Goal: Navigation & Orientation: Find specific page/section

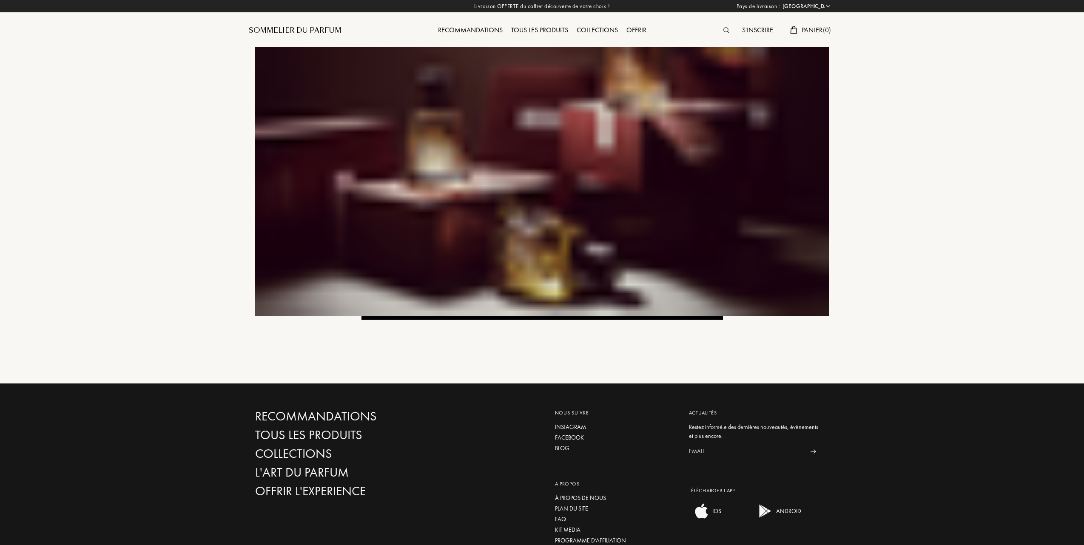
select select "FR"
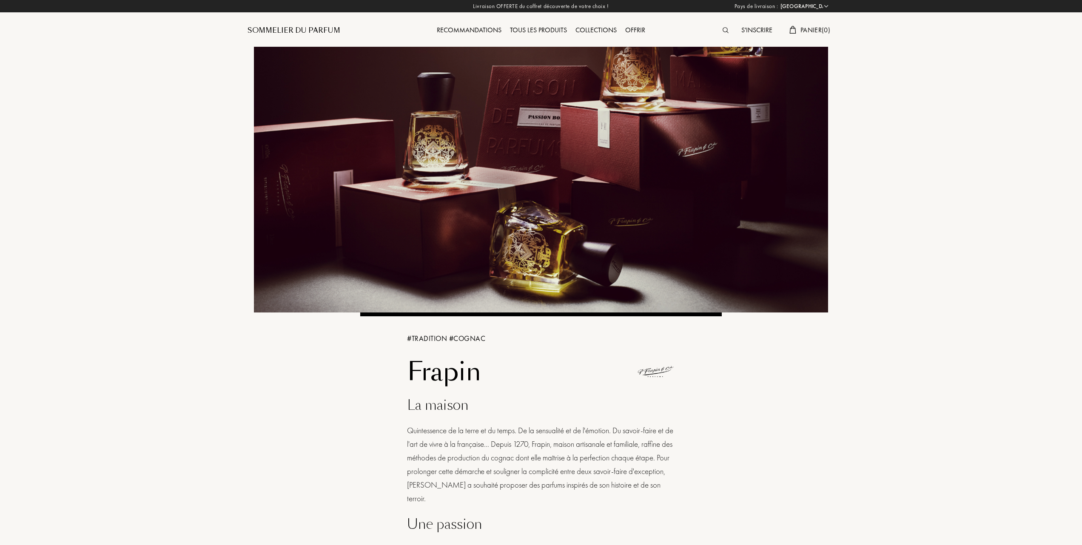
click at [653, 371] on img at bounding box center [656, 372] width 38 height 38
click at [667, 371] on img at bounding box center [656, 372] width 38 height 38
drag, startPoint x: 596, startPoint y: 380, endPoint x: 582, endPoint y: 382, distance: 13.4
click at [545, 30] on div "Tous les produits" at bounding box center [539, 30] width 66 height 11
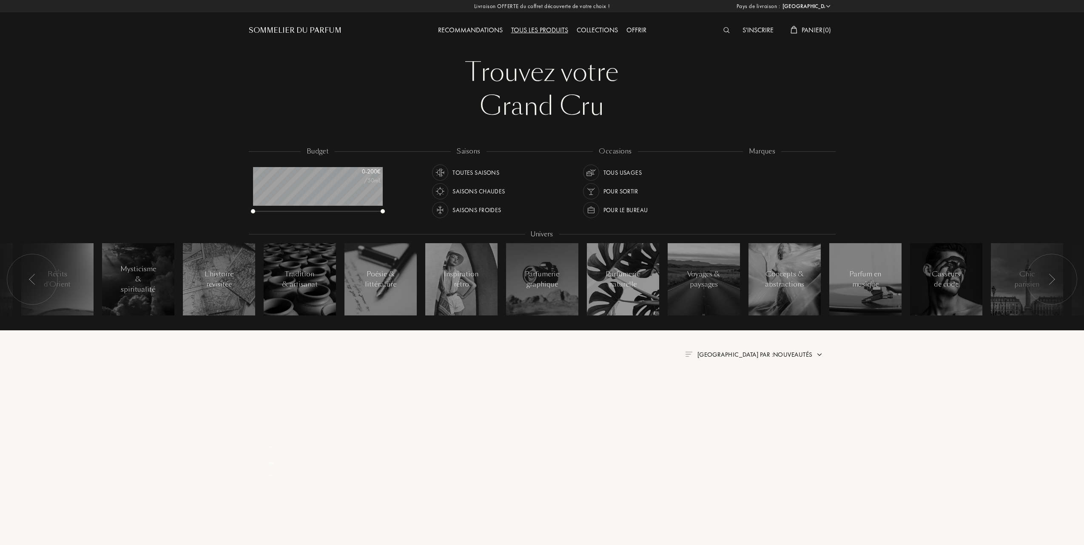
select select "FR"
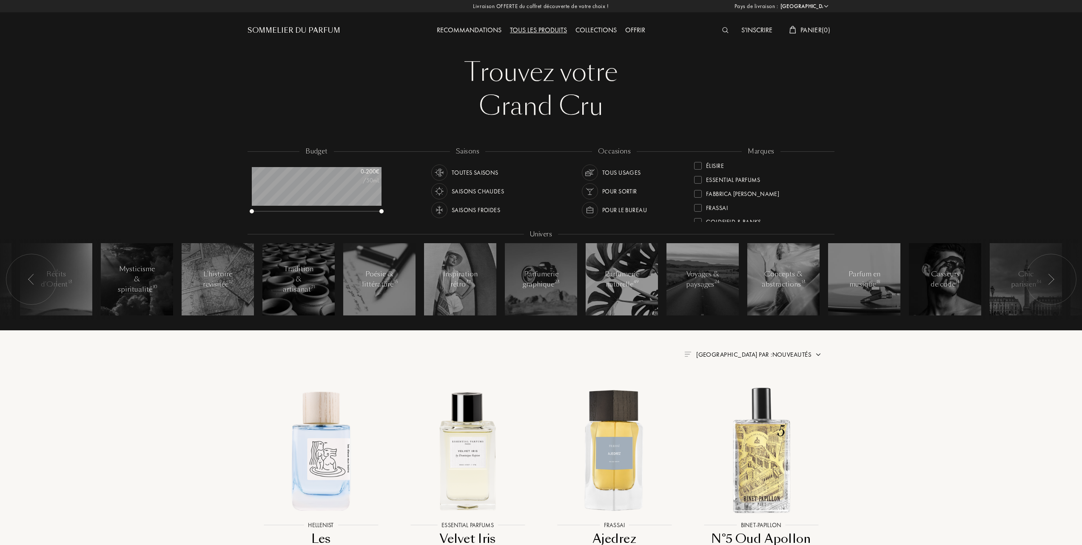
scroll to position [113, 0]
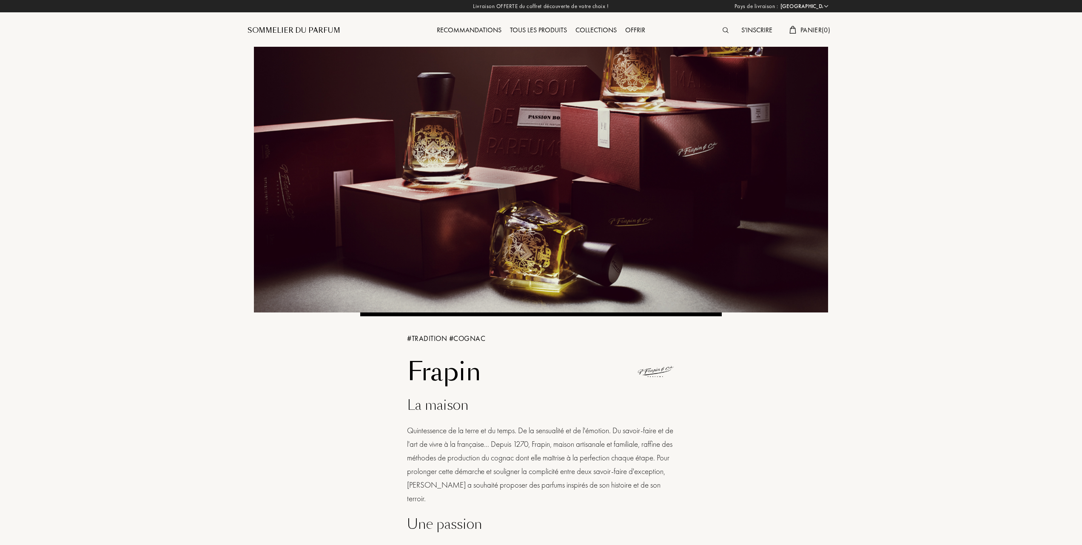
select select "FR"
